Goal: Information Seeking & Learning: Learn about a topic

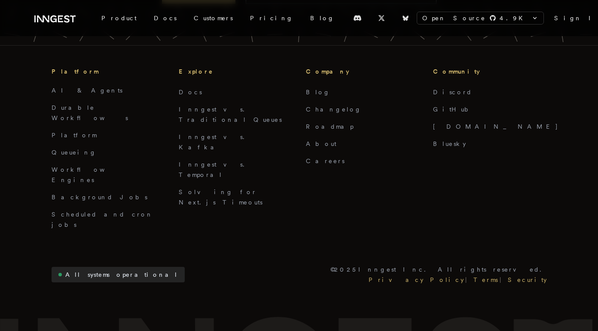
scroll to position [794, 0]
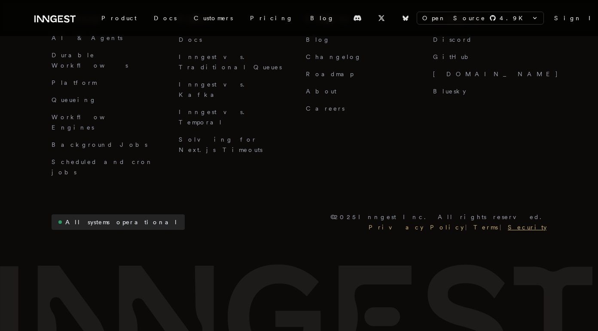
click at [536, 222] on link "Security" at bounding box center [526, 227] width 40 height 10
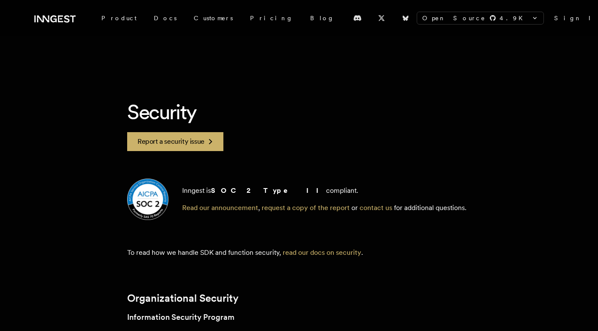
scroll to position [57, 0]
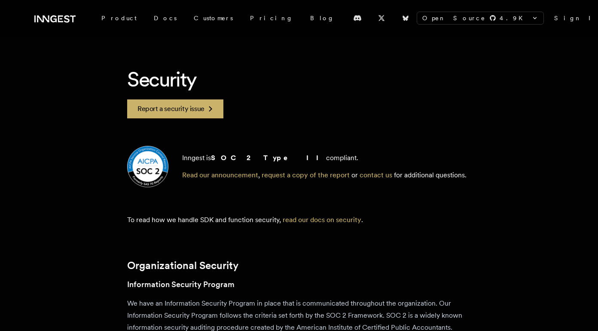
click at [159, 163] on img at bounding box center [147, 166] width 41 height 41
click at [224, 161] on strong "SOC 2 Type II" at bounding box center [268, 157] width 115 height 8
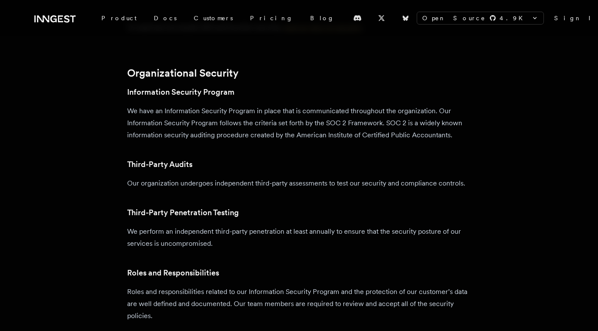
scroll to position [173, 0]
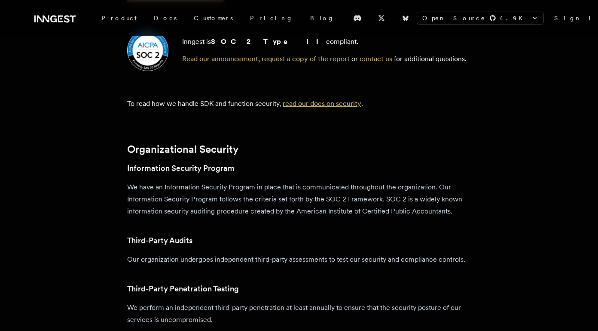
click at [320, 101] on link "read our docs on security" at bounding box center [322, 103] width 79 height 8
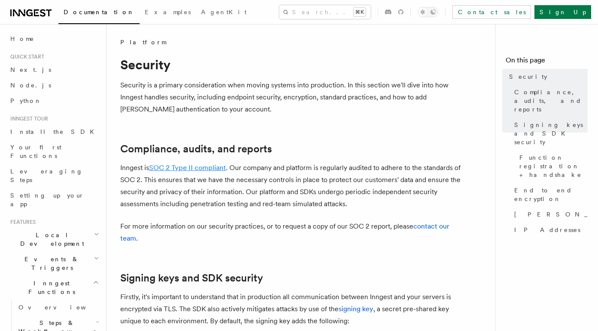
click at [183, 167] on link "SOC 2 Type II compliant" at bounding box center [187, 167] width 77 height 8
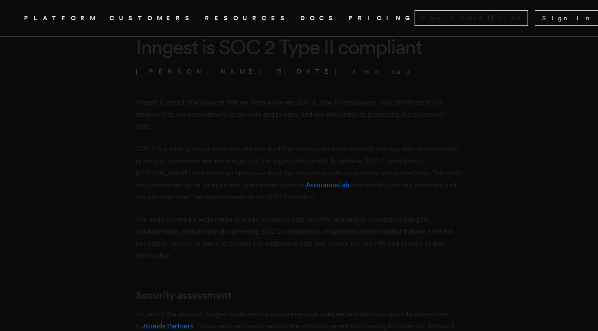
scroll to position [153, 0]
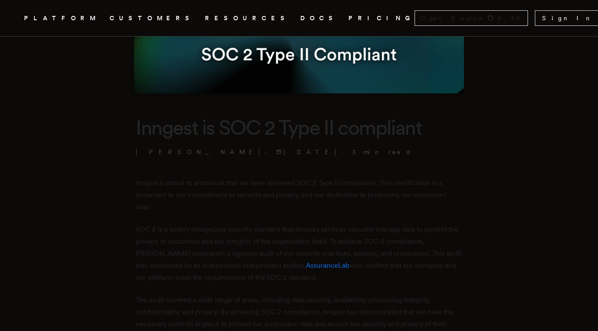
click at [329, 79] on img at bounding box center [299, 10] width 330 height 165
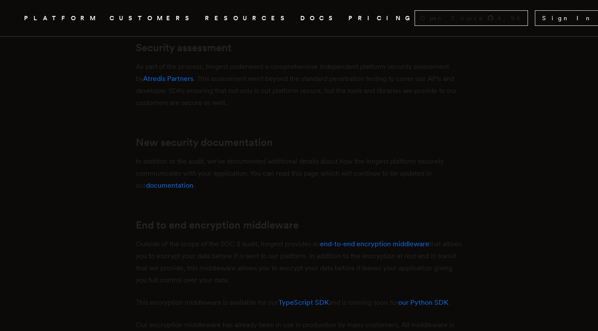
scroll to position [485, 0]
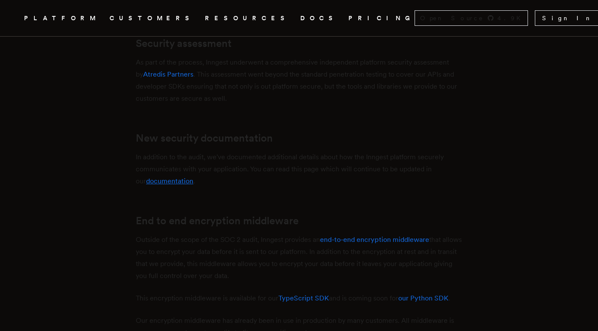
click at [168, 182] on link "documentation" at bounding box center [169, 181] width 47 height 8
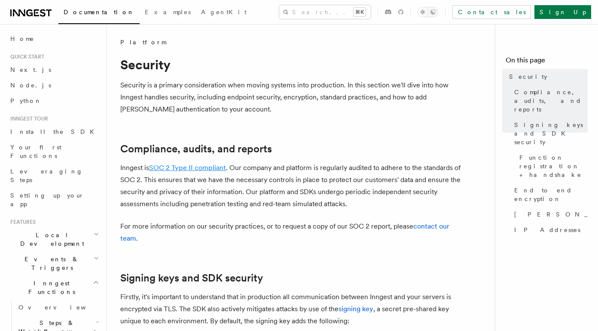
click at [207, 167] on link "SOC 2 Type II compliant" at bounding box center [187, 167] width 77 height 8
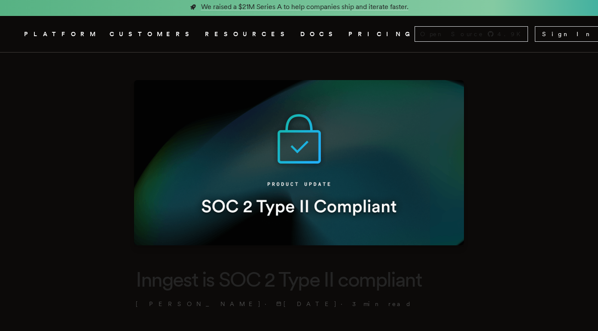
click at [290, 176] on img at bounding box center [299, 162] width 330 height 165
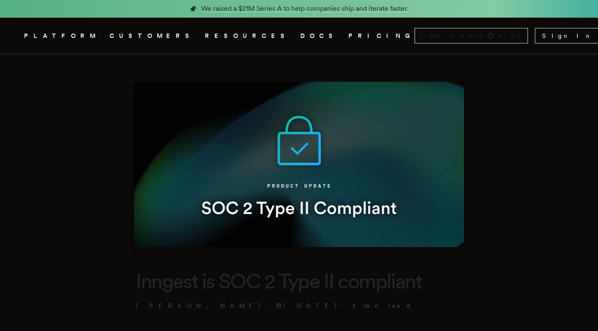
click at [254, 171] on img at bounding box center [299, 164] width 330 height 165
click at [237, 286] on h1 "Inngest is SOC 2 Type II compliant" at bounding box center [299, 280] width 327 height 27
drag, startPoint x: 226, startPoint y: 298, endPoint x: 227, endPoint y: 293, distance: 5.4
click at [225, 297] on header "Inngest is SOC 2 Type II compliant Dan Farrelly · 6/20/2024 · 3 min read" at bounding box center [299, 288] width 327 height 42
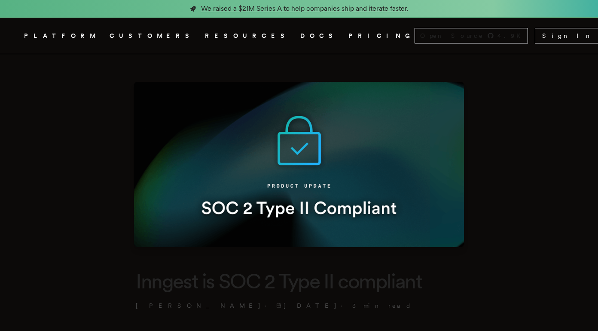
click at [347, 273] on h1 "Inngest is SOC 2 Type II compliant" at bounding box center [299, 280] width 327 height 27
click at [194, 150] on img at bounding box center [299, 164] width 330 height 165
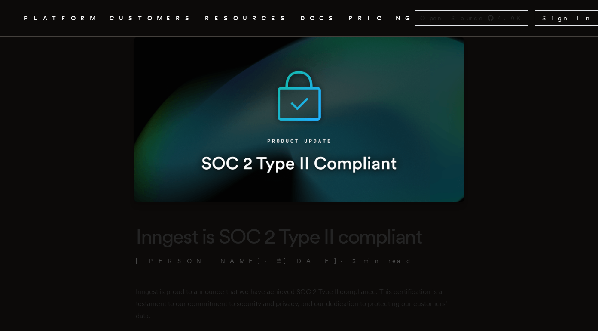
scroll to position [264, 0]
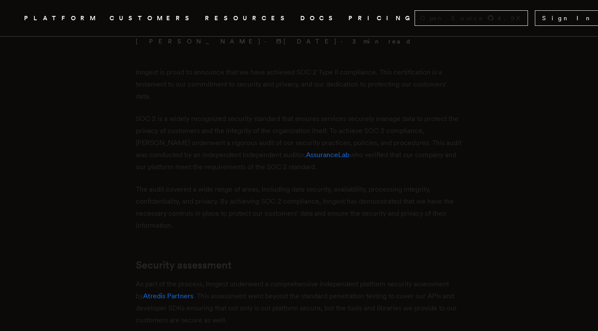
drag, startPoint x: 467, startPoint y: 106, endPoint x: 441, endPoint y: 112, distance: 27.3
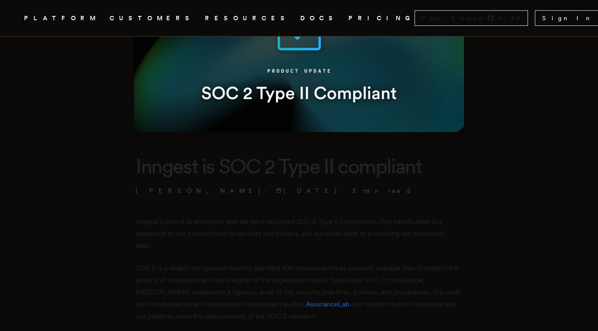
scroll to position [0, 0]
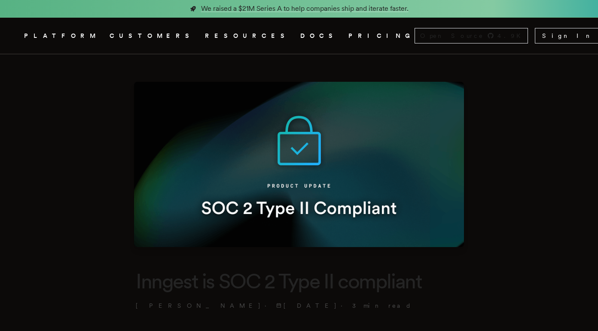
click at [161, 93] on img at bounding box center [299, 164] width 330 height 165
